Goal: Task Accomplishment & Management: Use online tool/utility

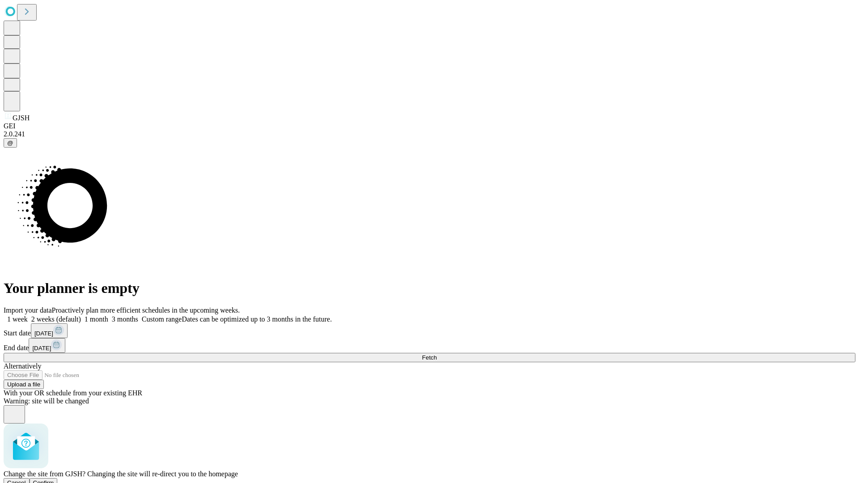
click at [54, 480] on span "Confirm" at bounding box center [43, 483] width 21 height 7
click at [81, 315] on label "2 weeks (default)" at bounding box center [54, 319] width 53 height 8
click at [437, 354] on span "Fetch" at bounding box center [429, 357] width 15 height 7
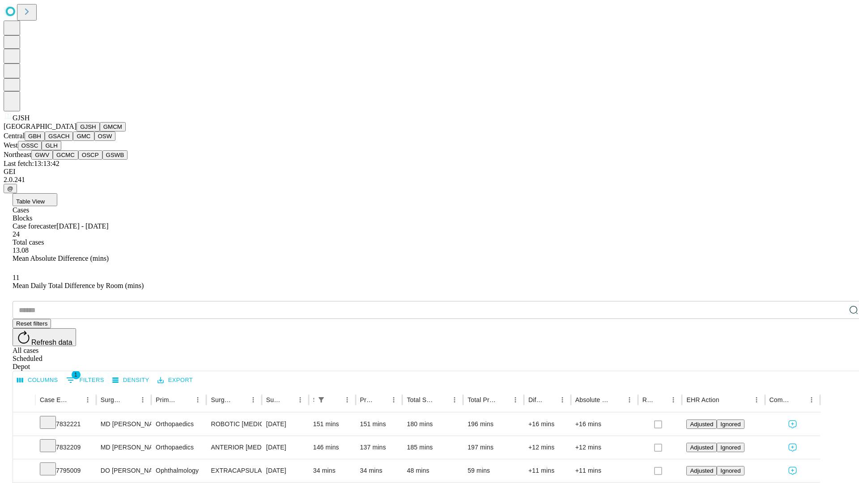
click at [100, 132] on button "GMCM" at bounding box center [113, 126] width 26 height 9
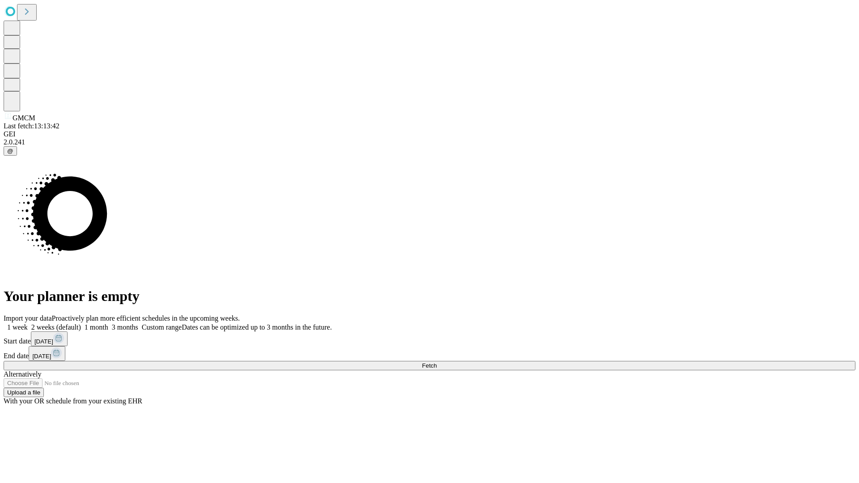
click at [437, 362] on span "Fetch" at bounding box center [429, 365] width 15 height 7
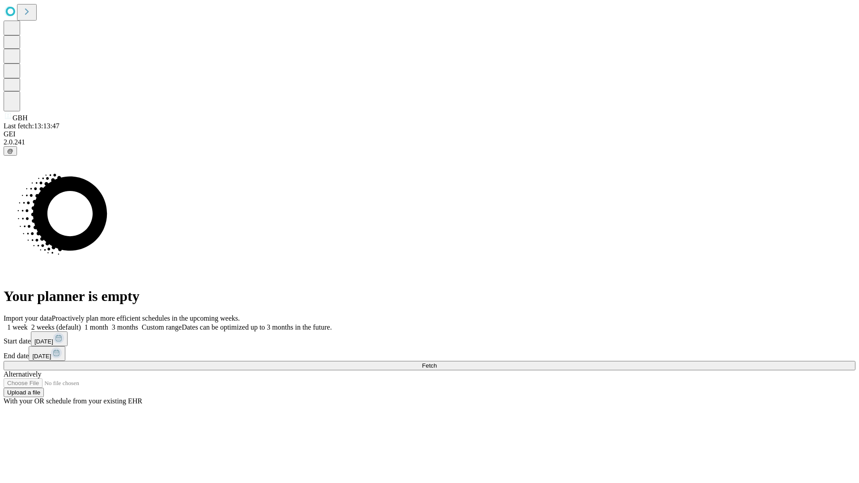
click at [81, 323] on label "2 weeks (default)" at bounding box center [54, 327] width 53 height 8
click at [437, 362] on span "Fetch" at bounding box center [429, 365] width 15 height 7
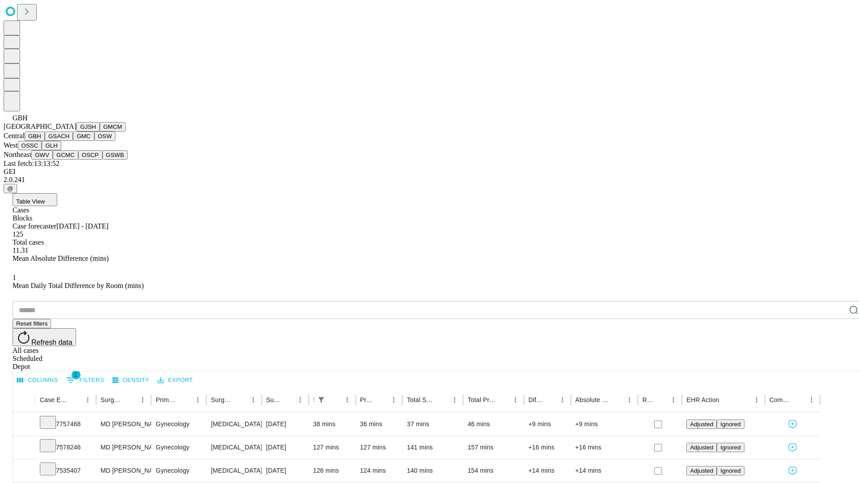
click at [69, 141] on button "GSACH" at bounding box center [59, 136] width 28 height 9
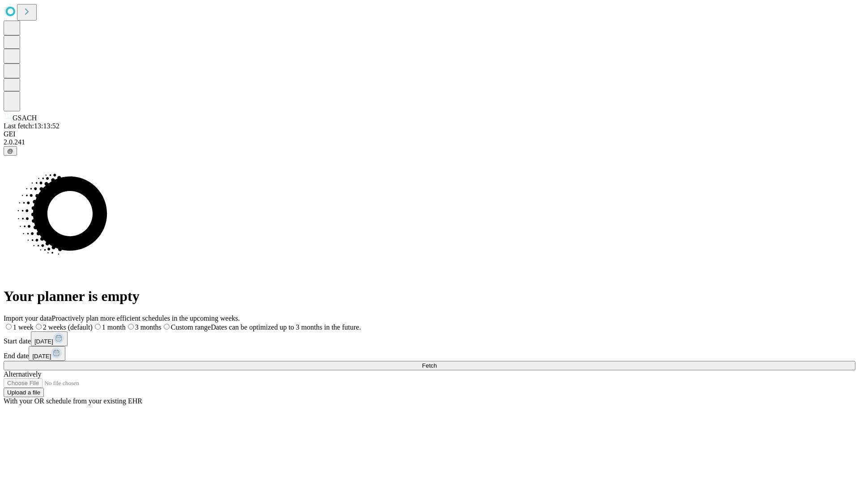
click at [93, 323] on label "2 weeks (default)" at bounding box center [63, 327] width 59 height 8
click at [437, 362] on span "Fetch" at bounding box center [429, 365] width 15 height 7
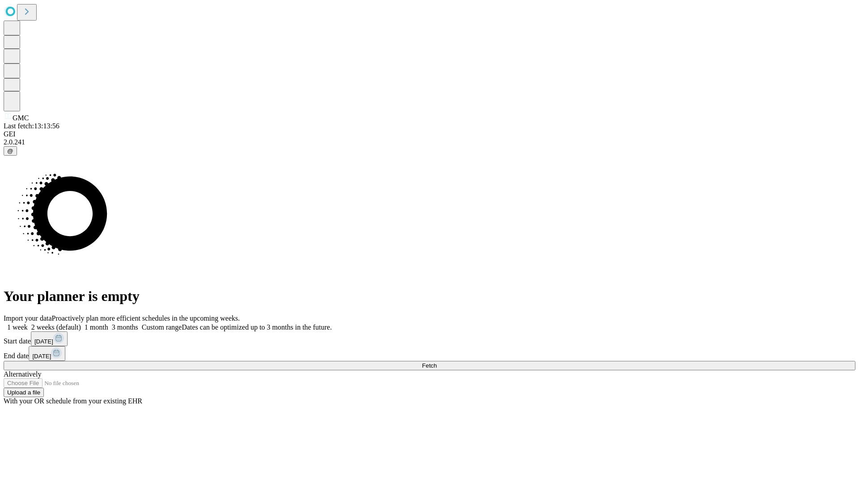
click at [437, 362] on span "Fetch" at bounding box center [429, 365] width 15 height 7
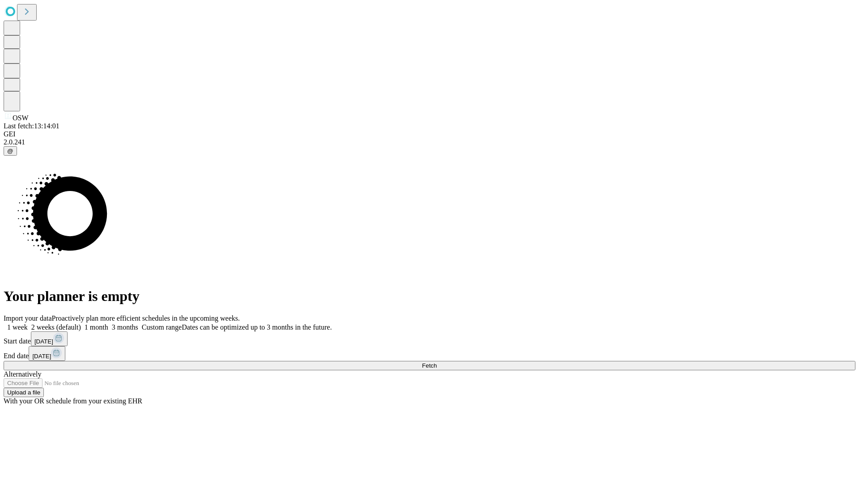
click at [437, 362] on span "Fetch" at bounding box center [429, 365] width 15 height 7
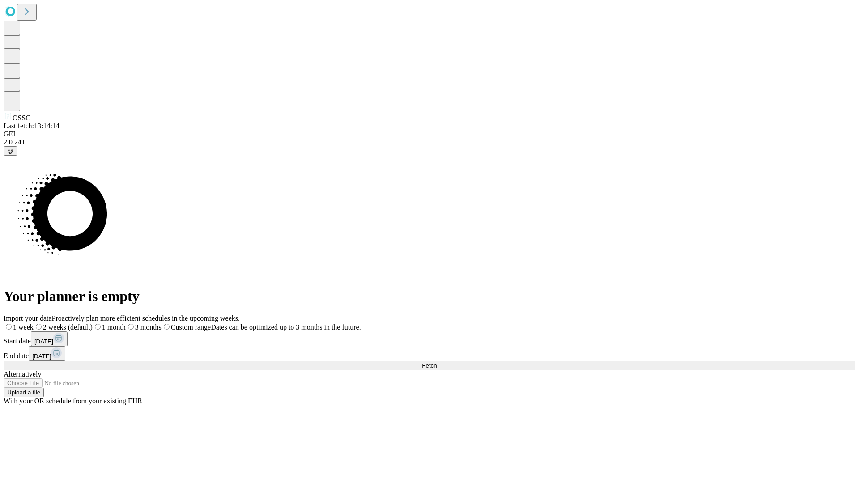
click at [93, 323] on label "2 weeks (default)" at bounding box center [63, 327] width 59 height 8
click at [437, 362] on span "Fetch" at bounding box center [429, 365] width 15 height 7
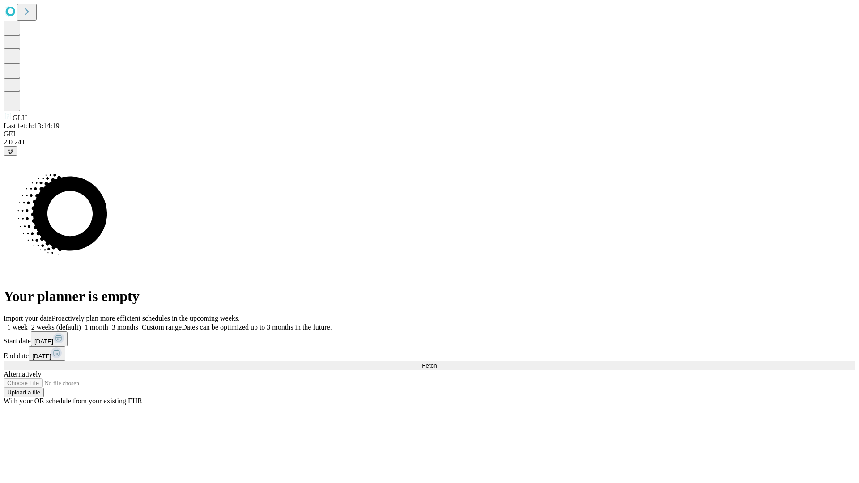
click at [437, 362] on span "Fetch" at bounding box center [429, 365] width 15 height 7
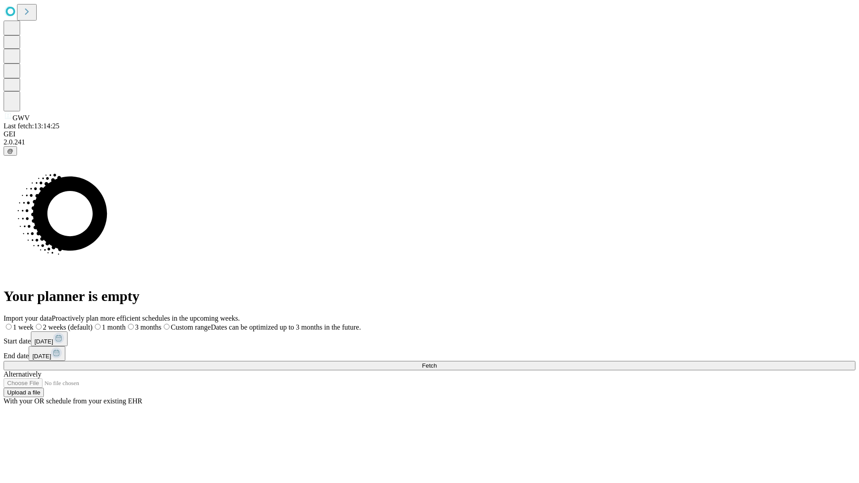
click at [93, 323] on label "2 weeks (default)" at bounding box center [63, 327] width 59 height 8
click at [437, 362] on span "Fetch" at bounding box center [429, 365] width 15 height 7
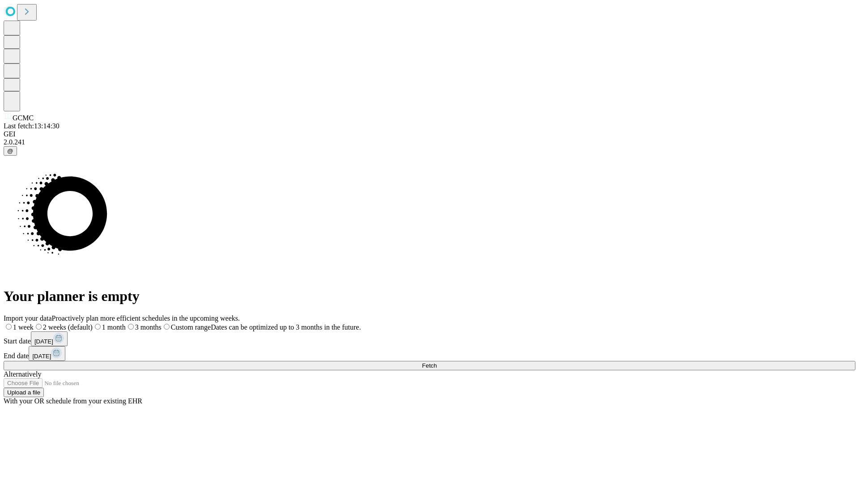
click at [437, 362] on span "Fetch" at bounding box center [429, 365] width 15 height 7
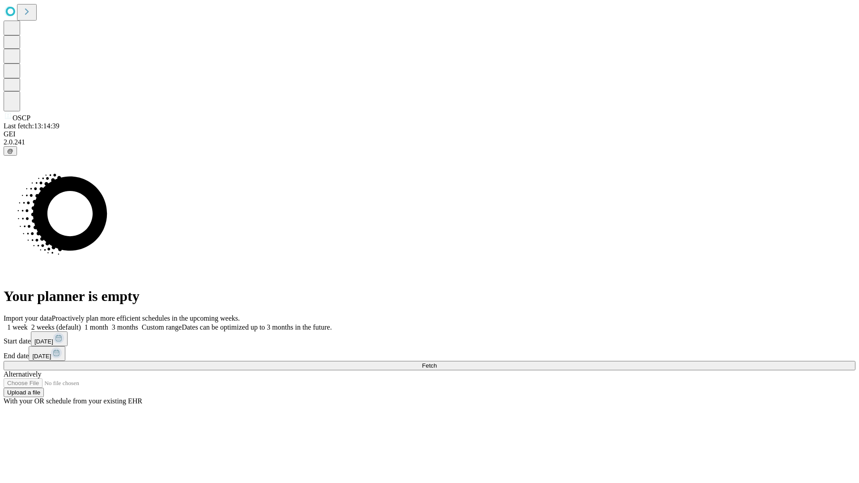
click at [437, 362] on span "Fetch" at bounding box center [429, 365] width 15 height 7
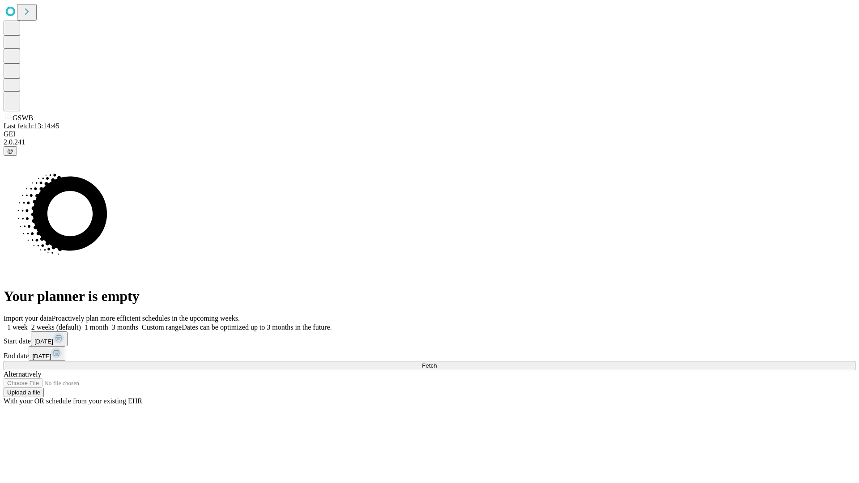
click at [81, 323] on label "2 weeks (default)" at bounding box center [54, 327] width 53 height 8
click at [437, 362] on span "Fetch" at bounding box center [429, 365] width 15 height 7
